Goal: Information Seeking & Learning: Find specific fact

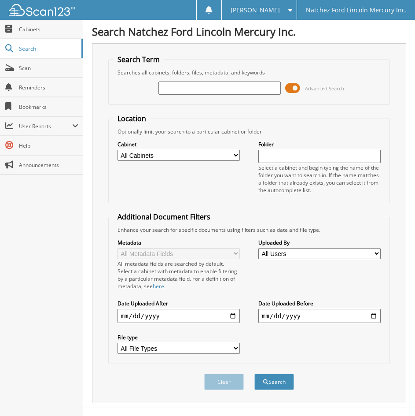
click at [199, 87] on input "text" at bounding box center [220, 88] width 122 height 13
type input "005769"
click at [255, 374] on button "Search" at bounding box center [275, 382] width 40 height 16
click at [271, 380] on button "Search" at bounding box center [275, 382] width 40 height 16
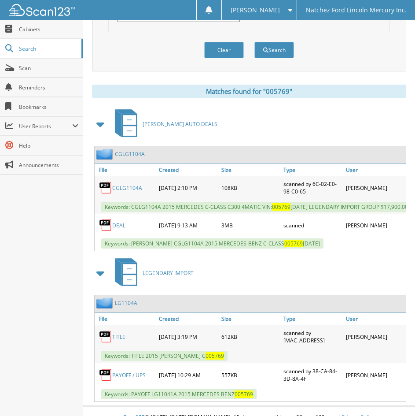
scroll to position [345, 0]
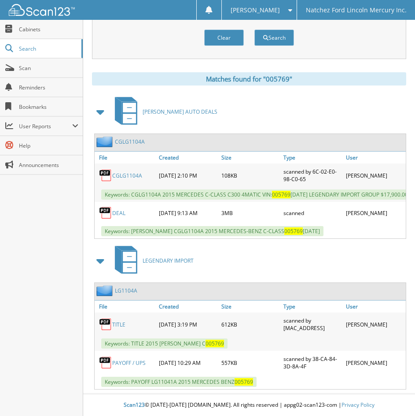
click at [127, 294] on link "LG1104A" at bounding box center [126, 290] width 22 height 7
